Goal: Task Accomplishment & Management: Manage account settings

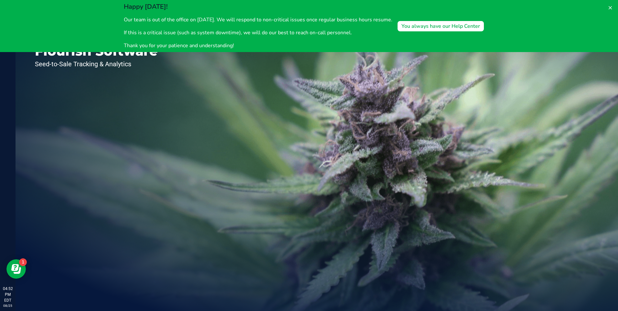
click at [346, 104] on div "Welcome to Flourish Software Seed-to-Sale Tracking & Analytics" at bounding box center [317, 164] width 603 height 296
click at [396, 90] on div "Welcome to Flourish Software Seed-to-Sale Tracking & Analytics" at bounding box center [317, 164] width 603 height 296
click at [610, 5] on button at bounding box center [610, 8] width 10 height 10
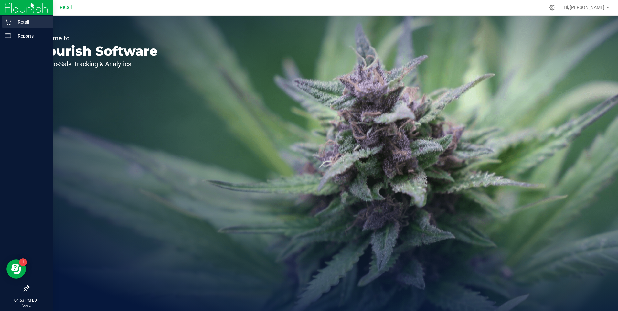
click at [11, 24] on p "Retail" at bounding box center [30, 22] width 39 height 8
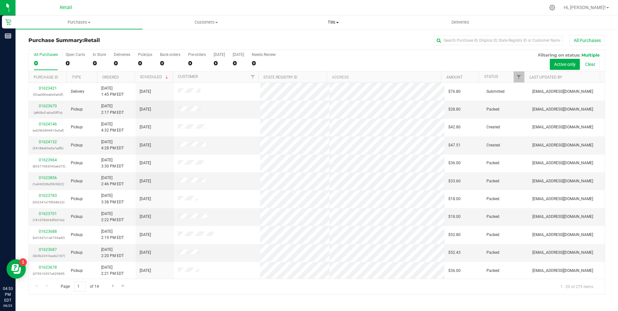
click at [340, 20] on span "Tills" at bounding box center [333, 22] width 126 height 6
click at [294, 37] on span "Manage tills" at bounding box center [292, 38] width 44 height 5
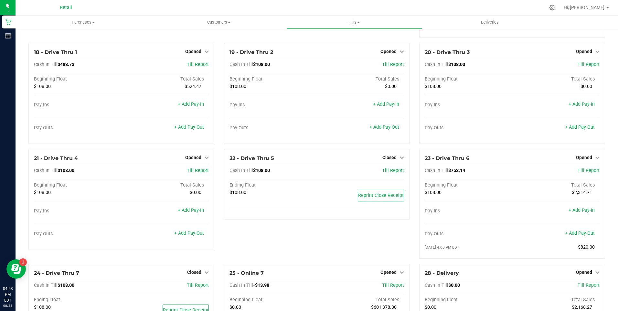
scroll to position [614, 0]
